Goal: Check status

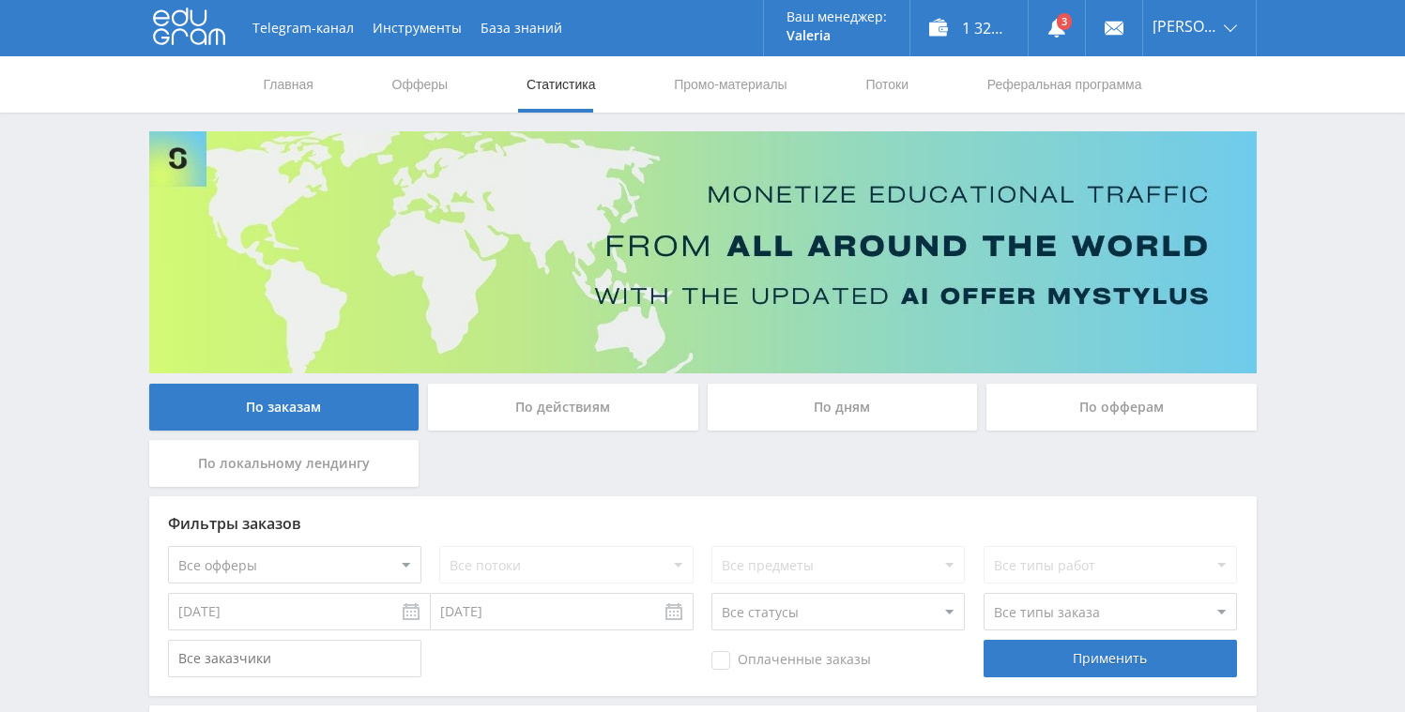
scroll to position [452, 0]
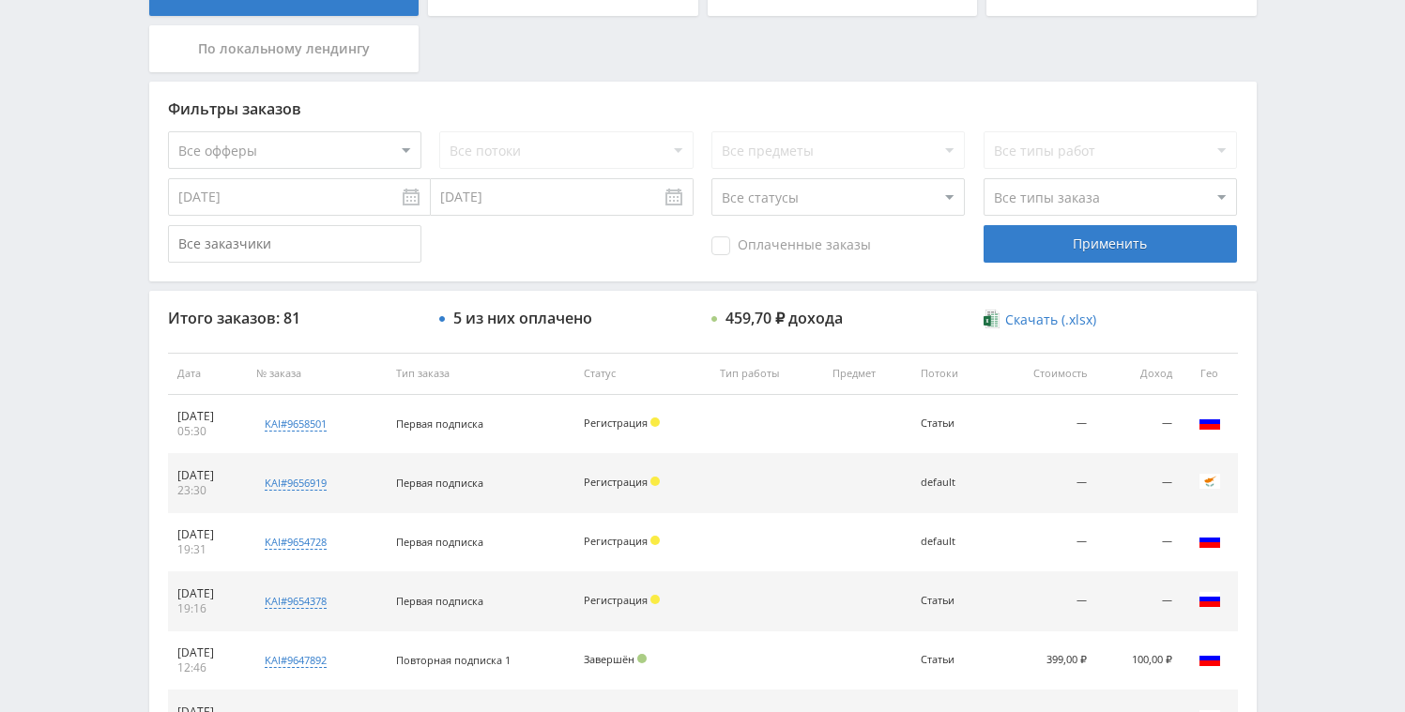
scroll to position [82, 0]
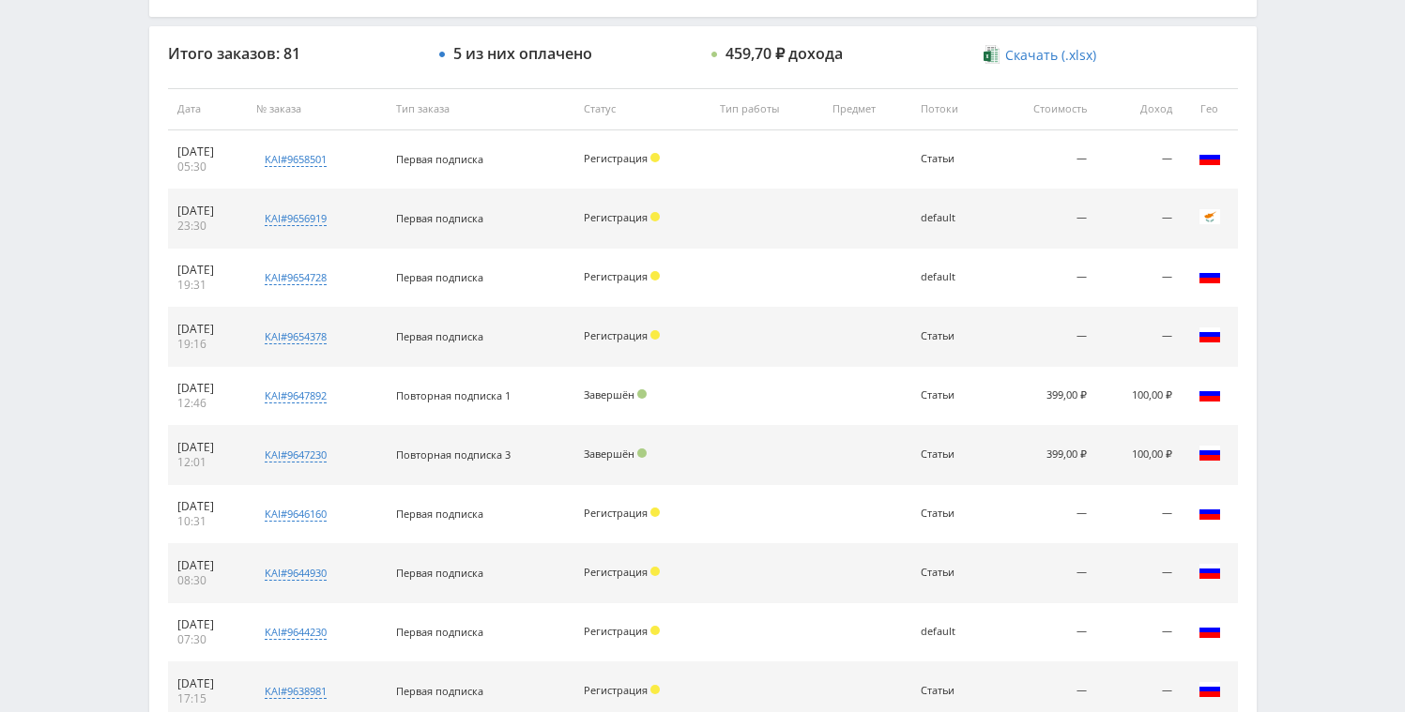
scroll to position [610, 0]
